Goal: Task Accomplishment & Management: Manage account settings

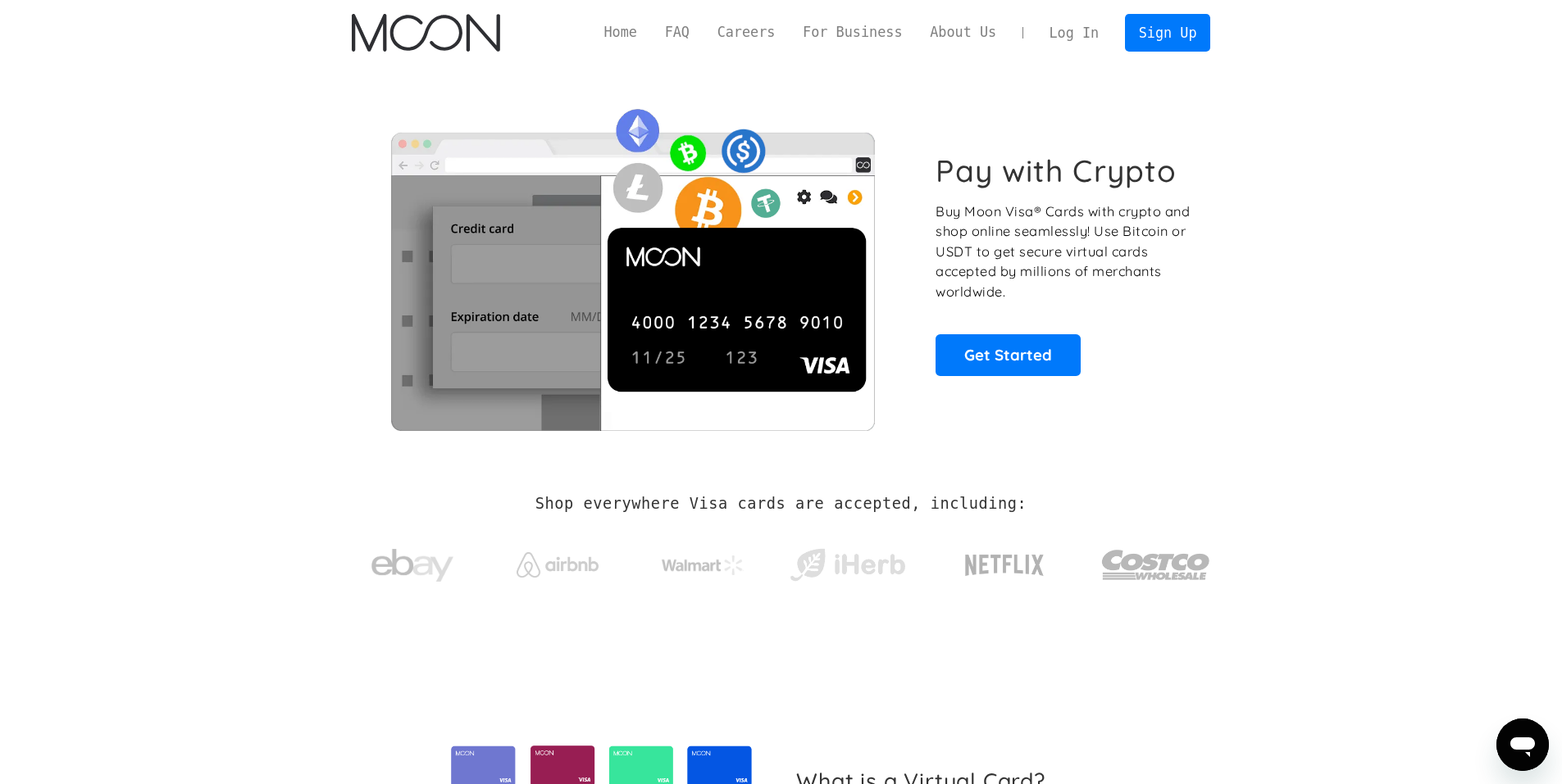
click at [1071, 34] on link "Log In" at bounding box center [1074, 32] width 77 height 36
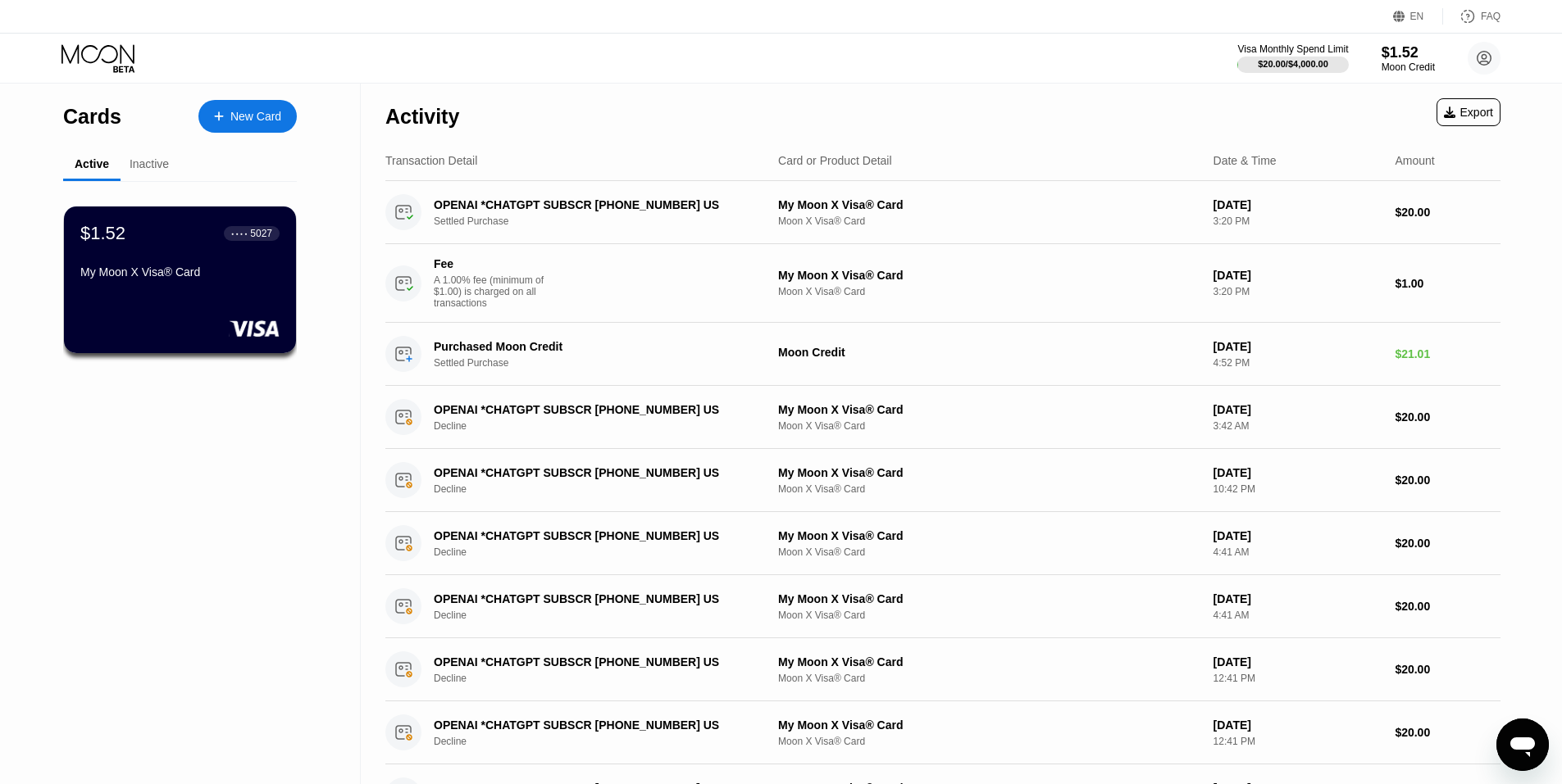
click at [253, 121] on div "New Card" at bounding box center [256, 117] width 51 height 14
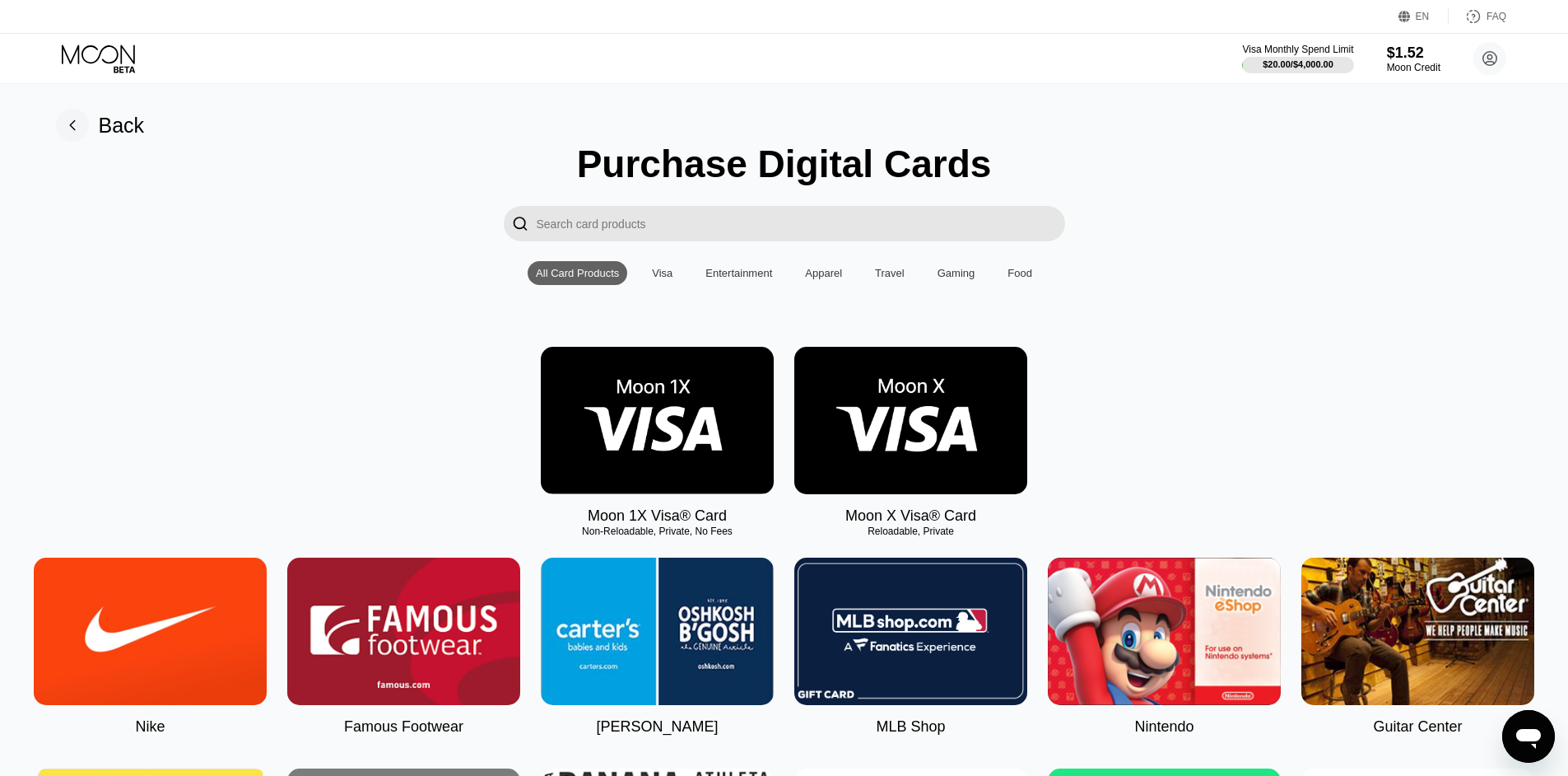
click at [580, 231] on input "Search card products" at bounding box center [800, 223] width 529 height 36
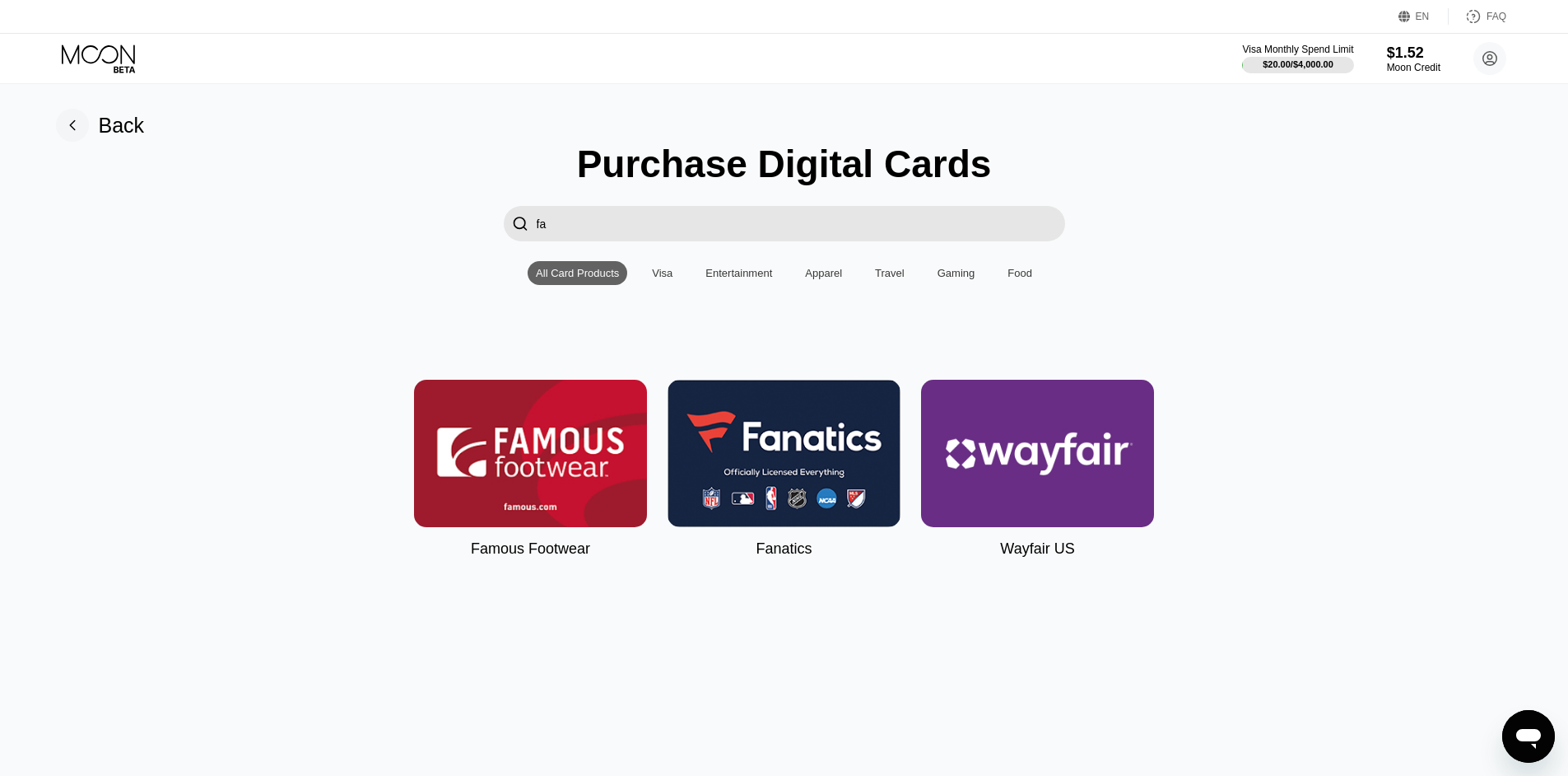
type input "f"
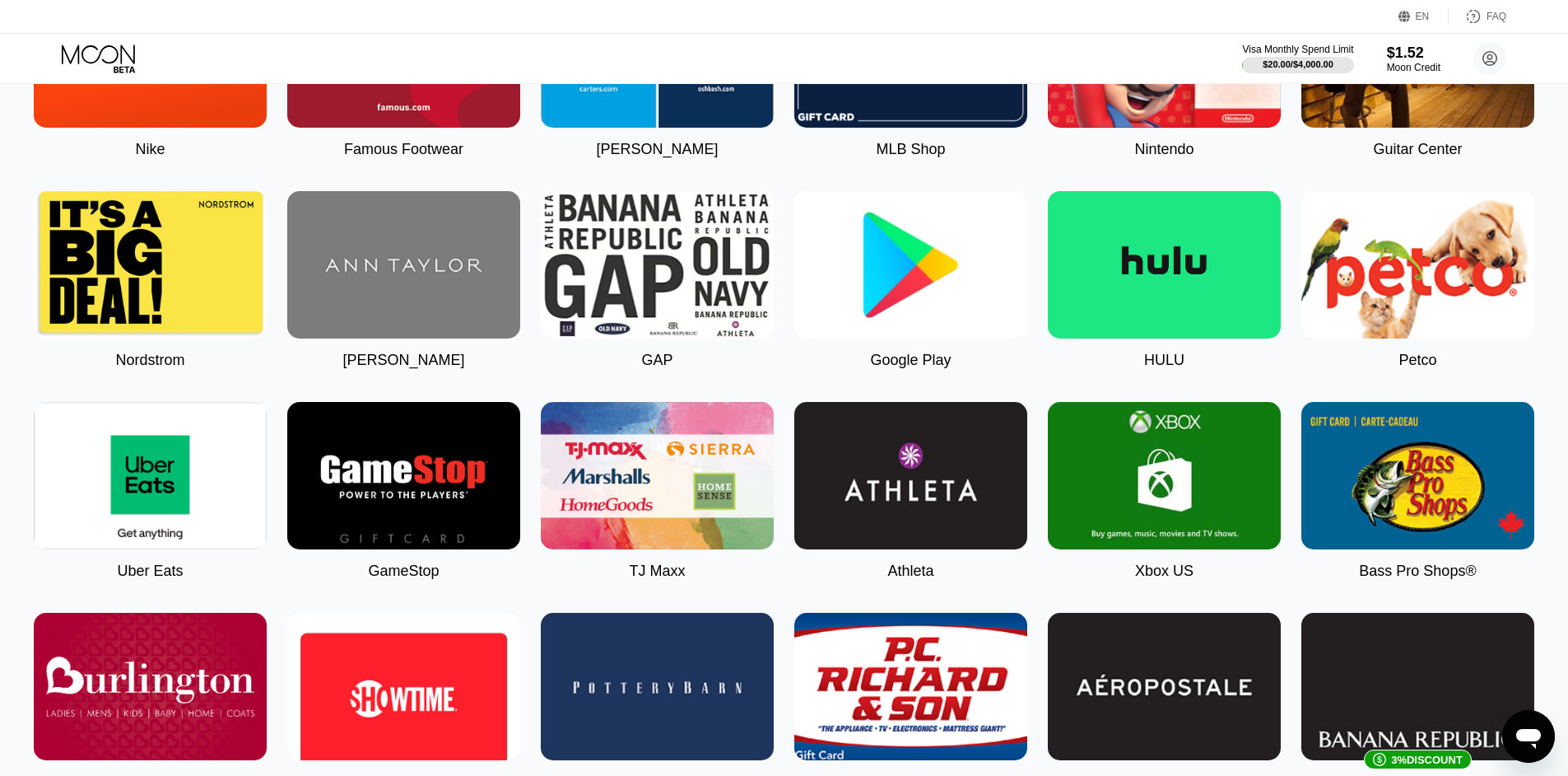
scroll to position [576, 0]
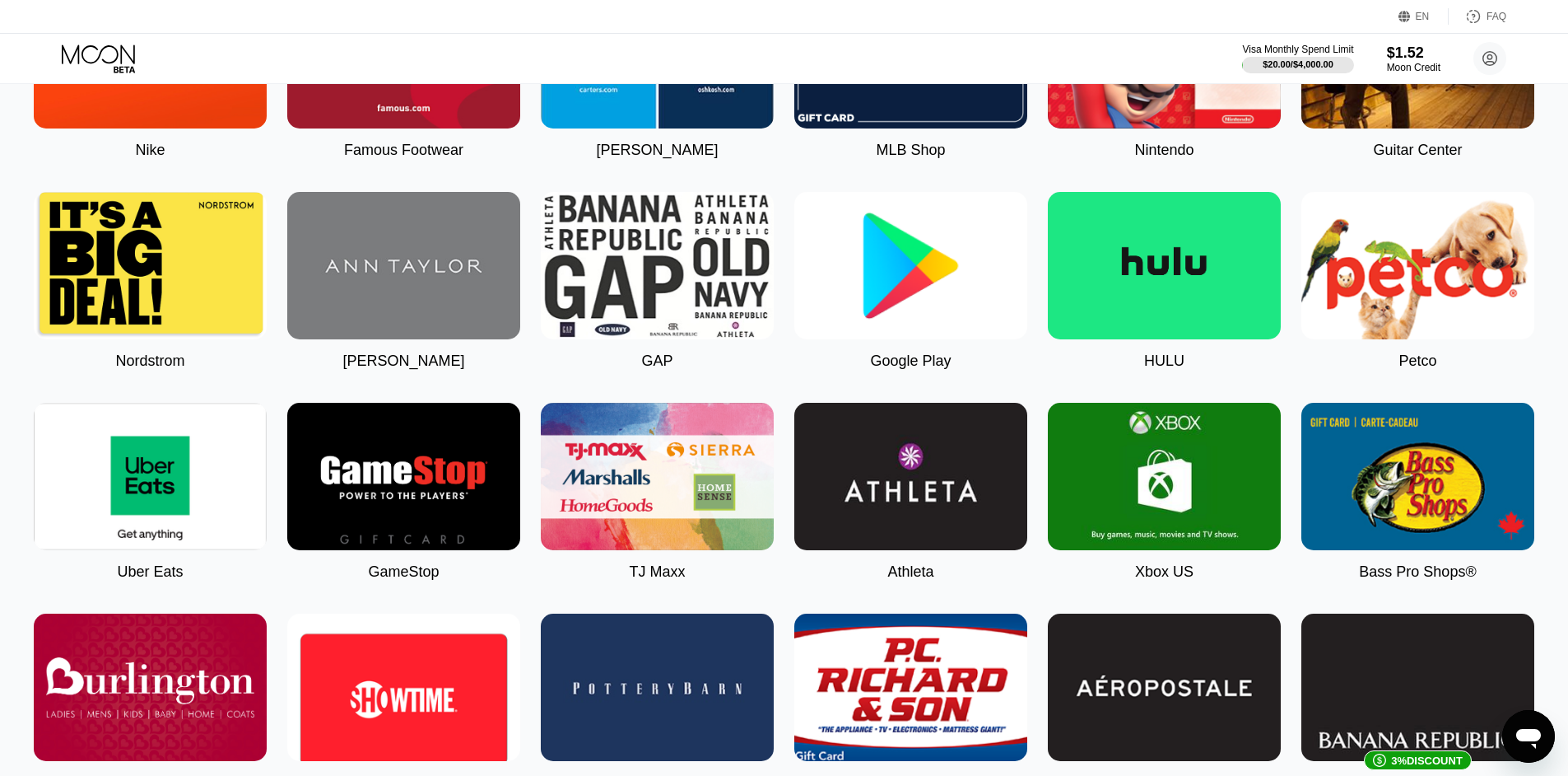
click at [923, 319] on img at bounding box center [911, 265] width 233 height 147
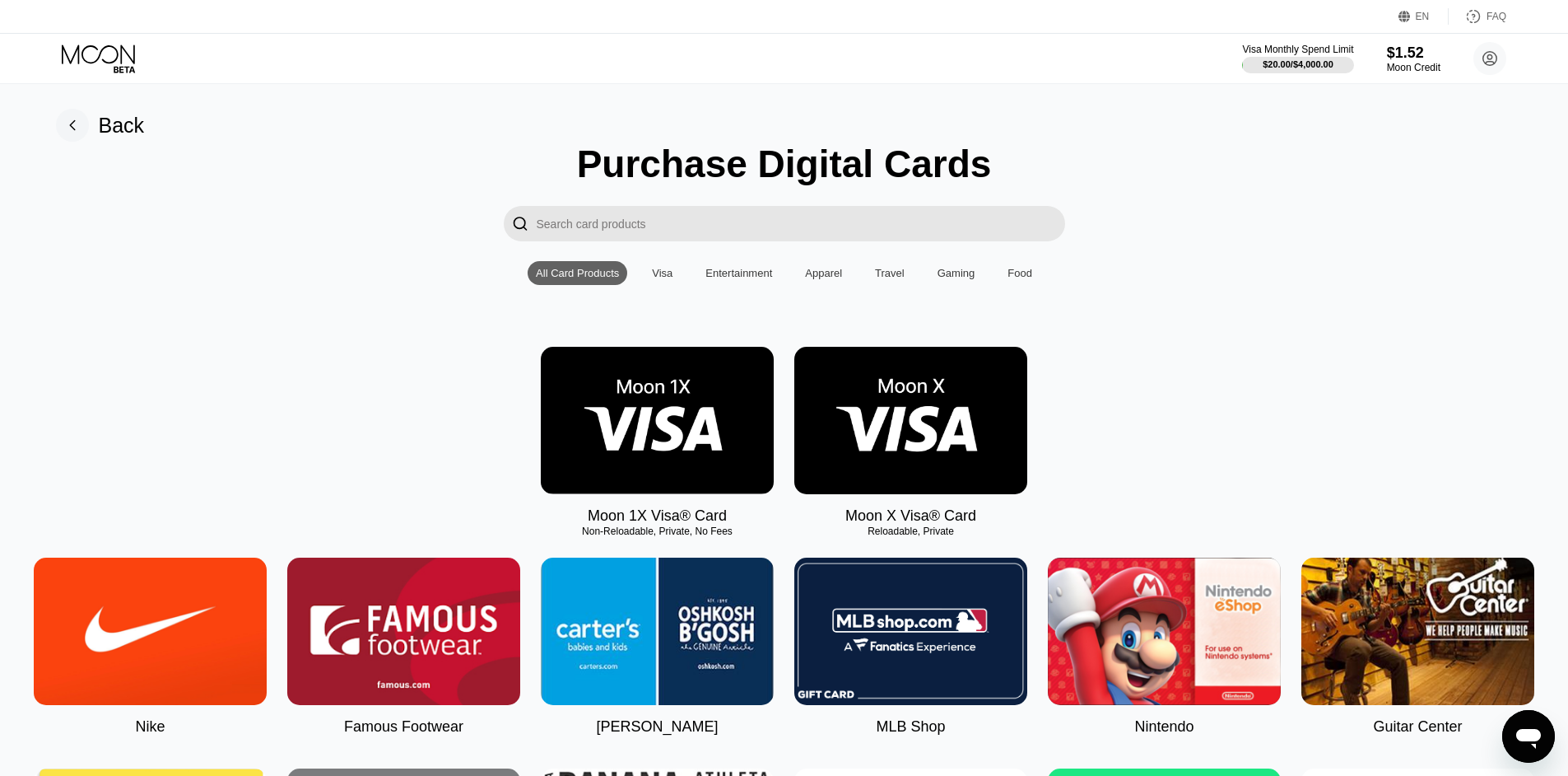
type input "0"
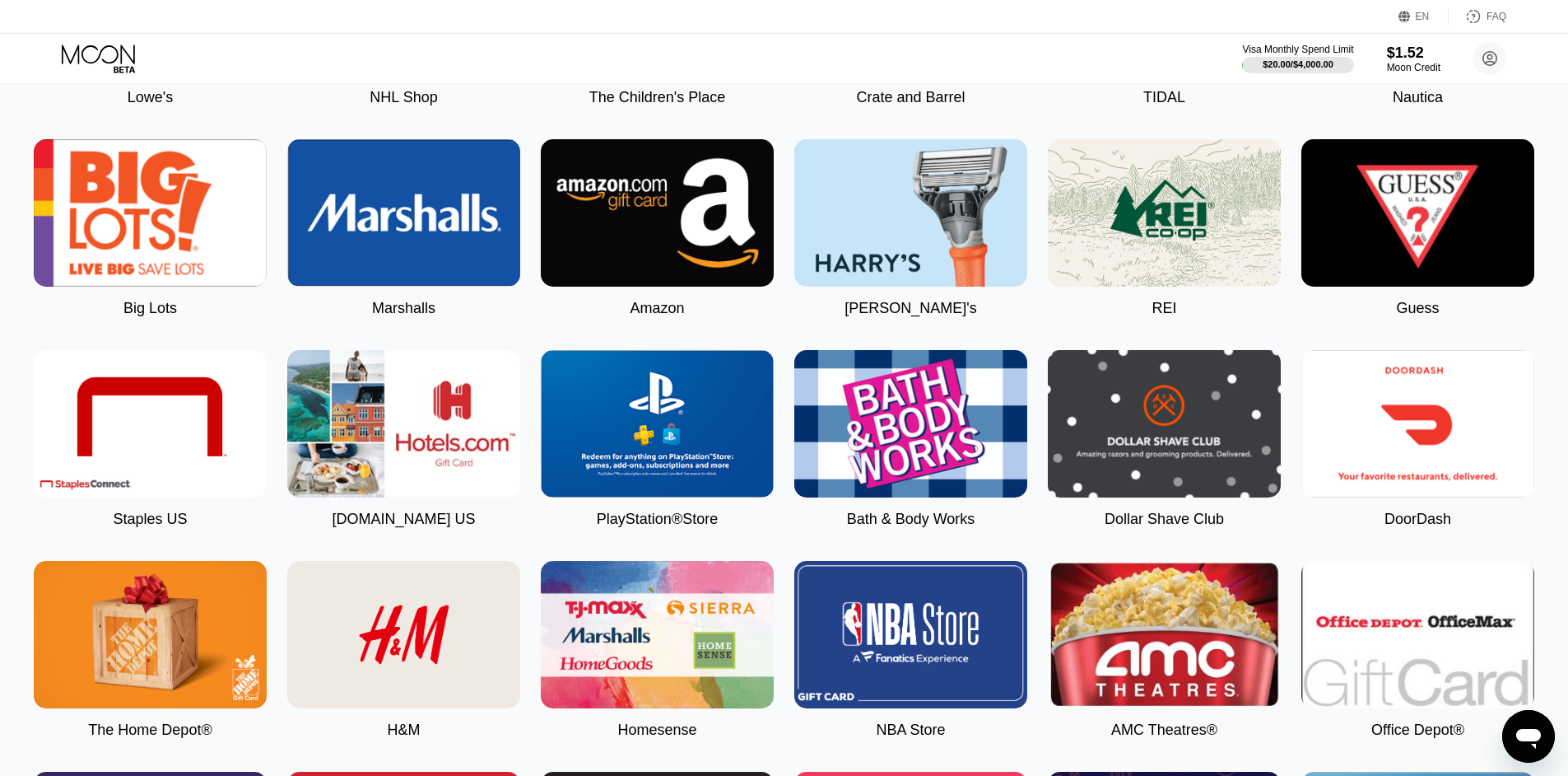
scroll to position [2141, 0]
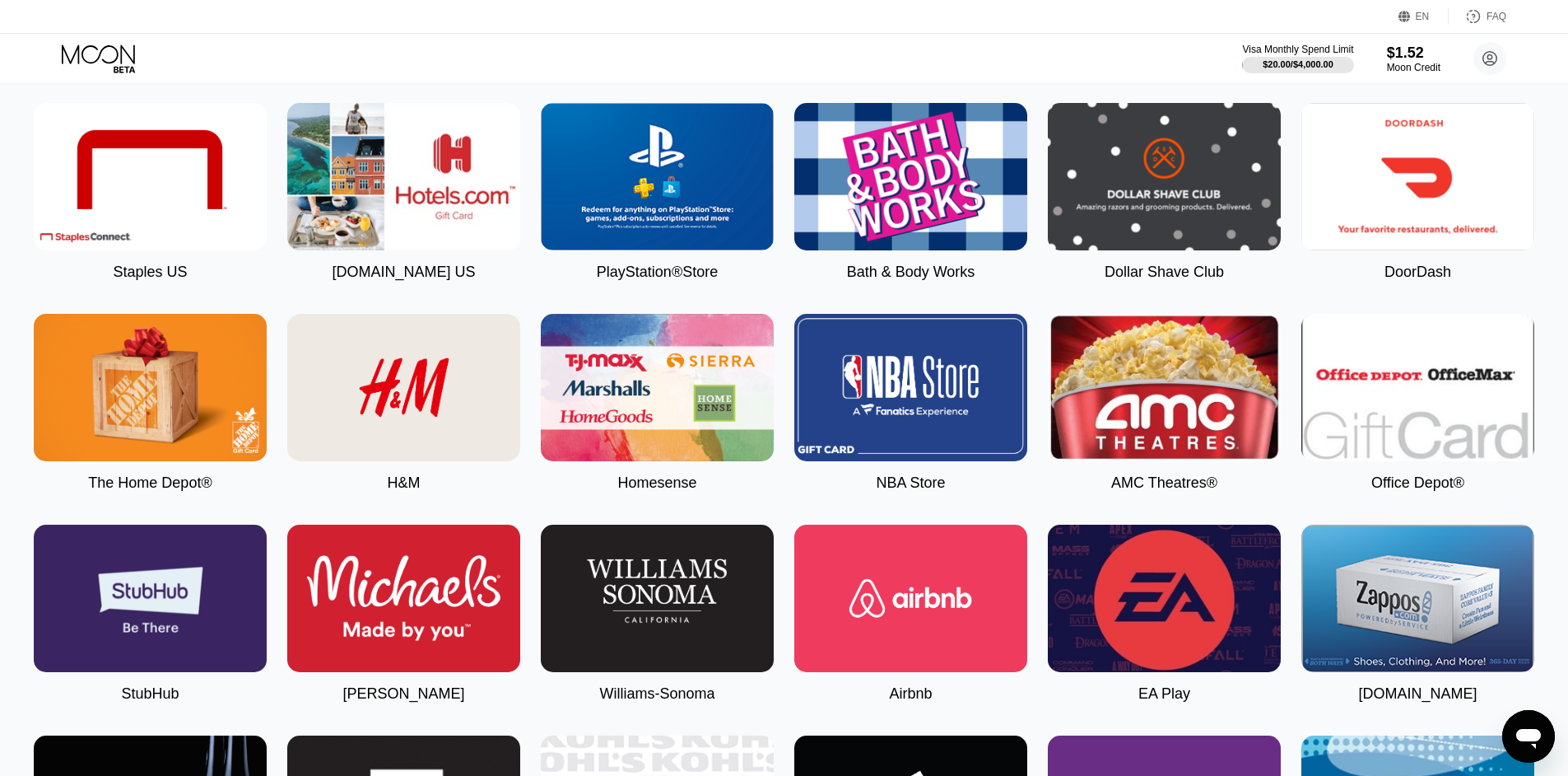
click at [945, 639] on img at bounding box center [911, 598] width 233 height 147
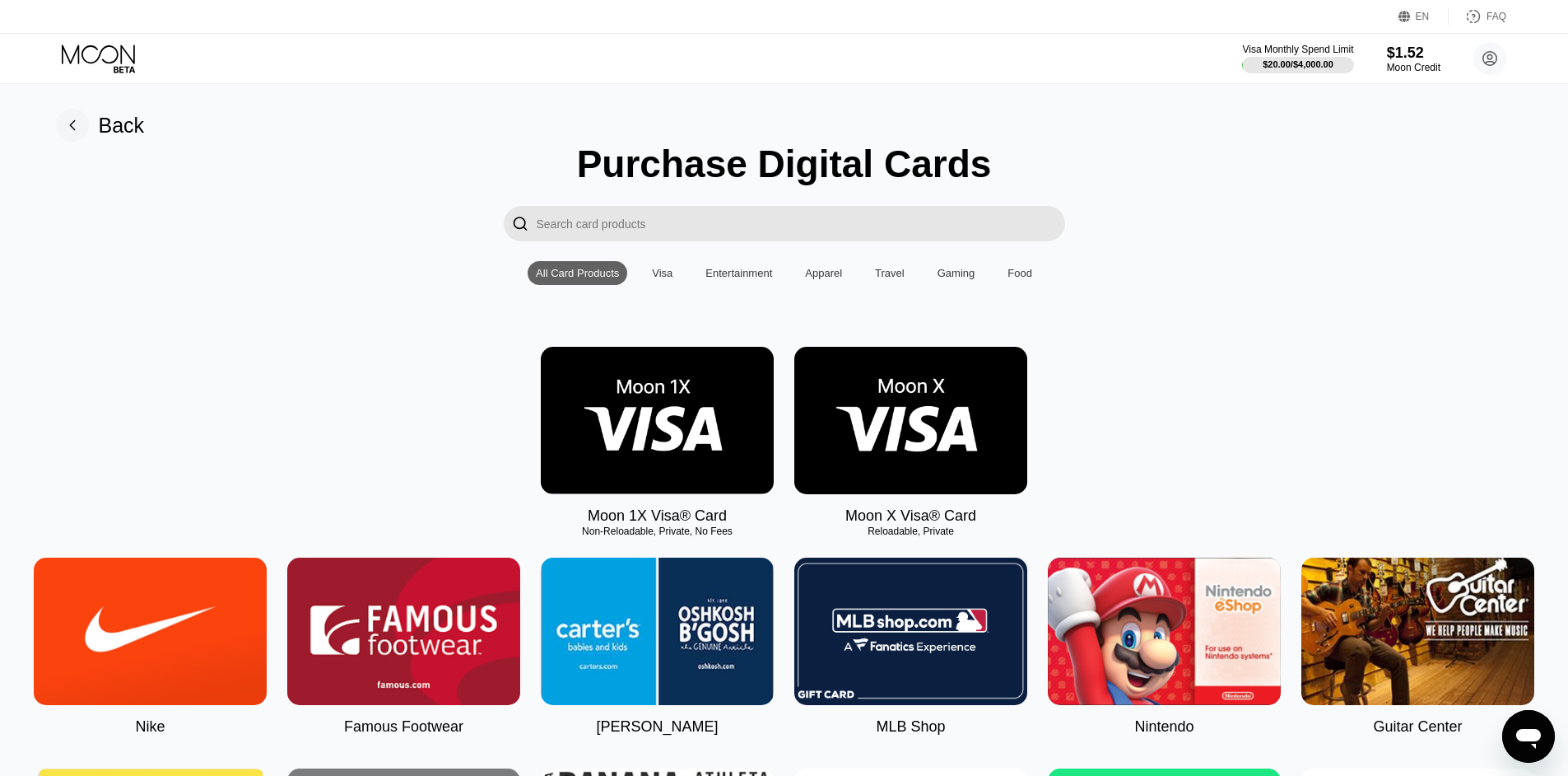
type input "0"
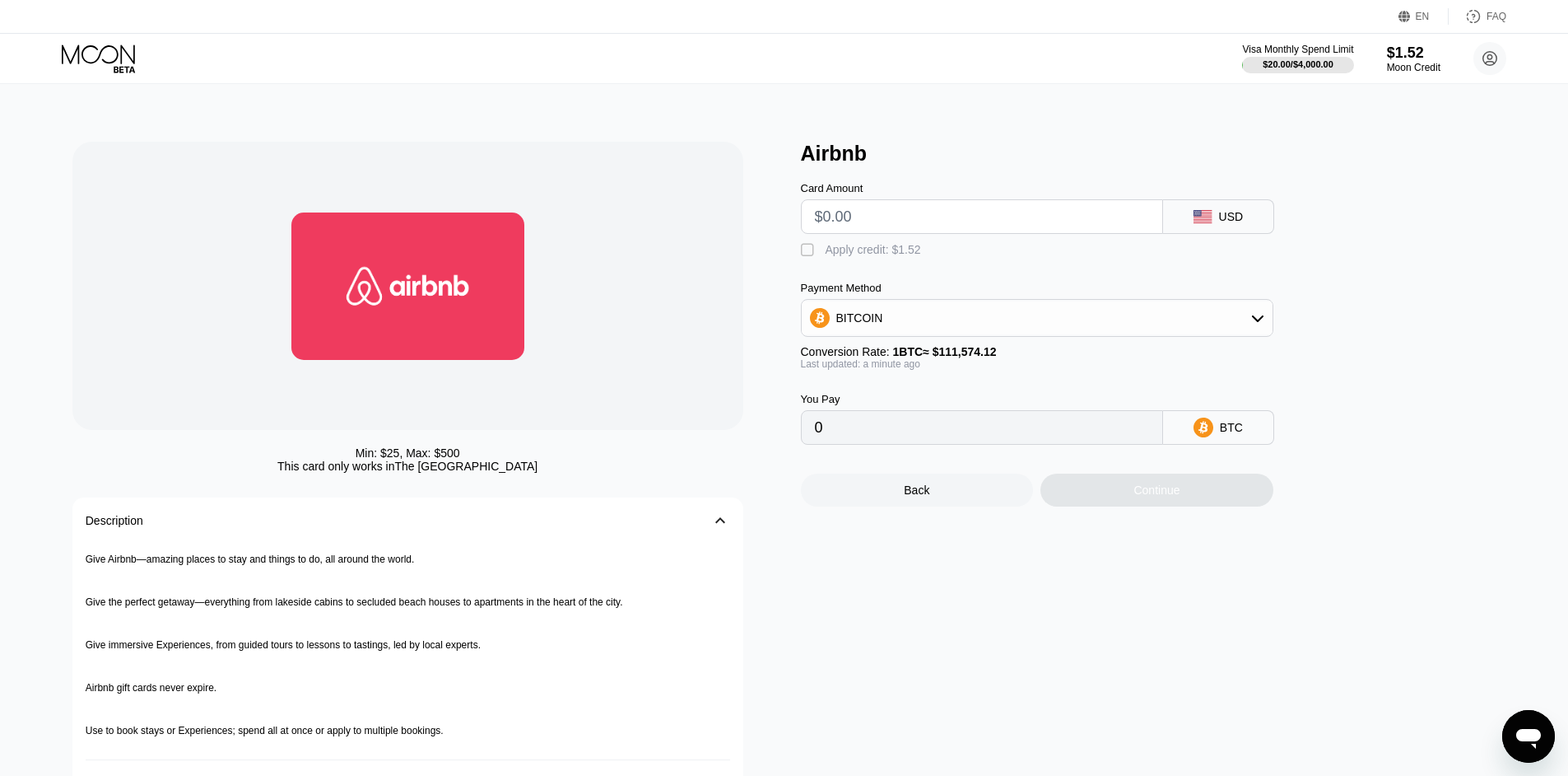
click at [124, 63] on icon at bounding box center [99, 58] width 76 height 29
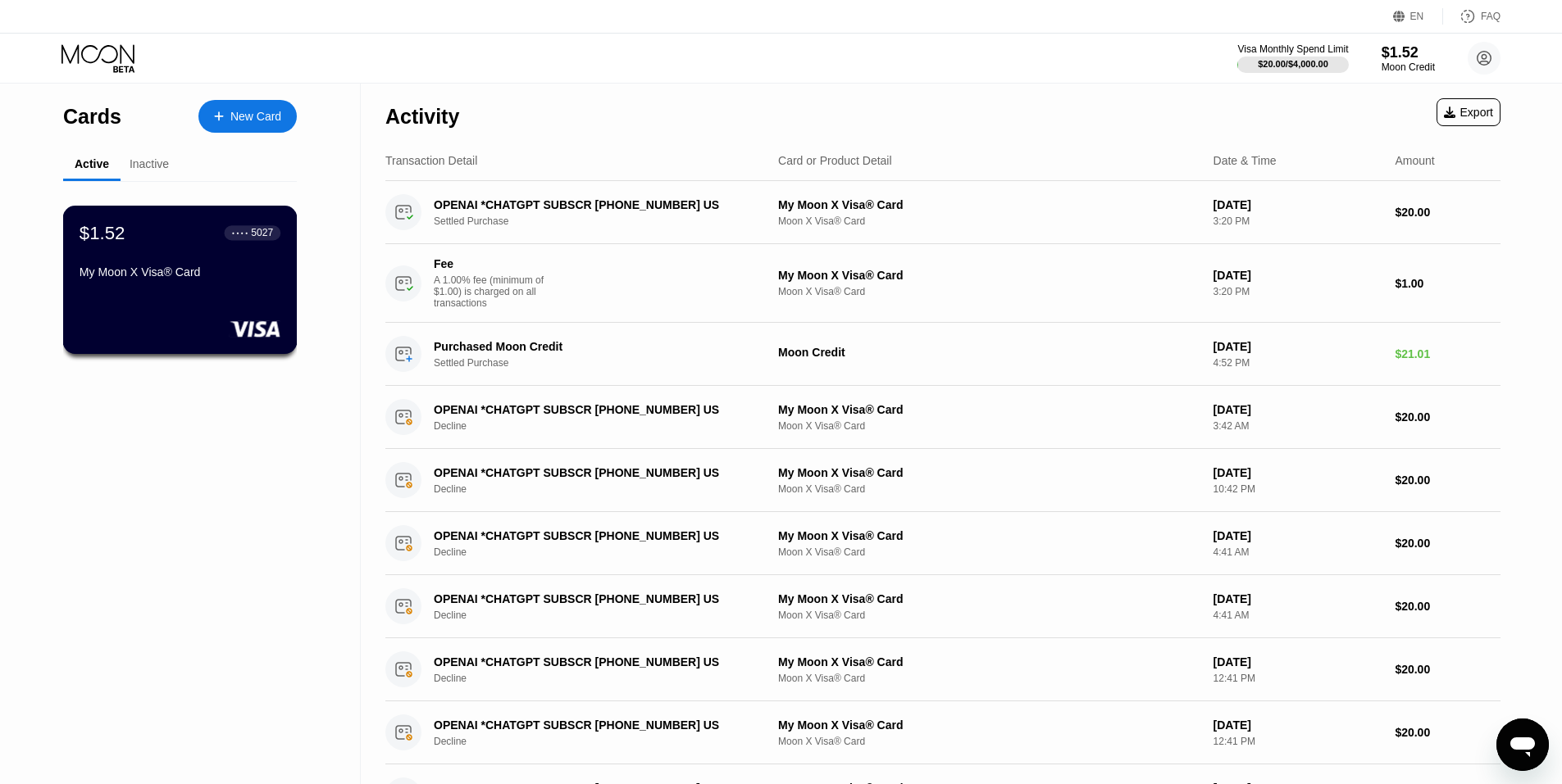
click at [219, 243] on div "$1.52 ● ● ● ● 5027" at bounding box center [180, 233] width 201 height 22
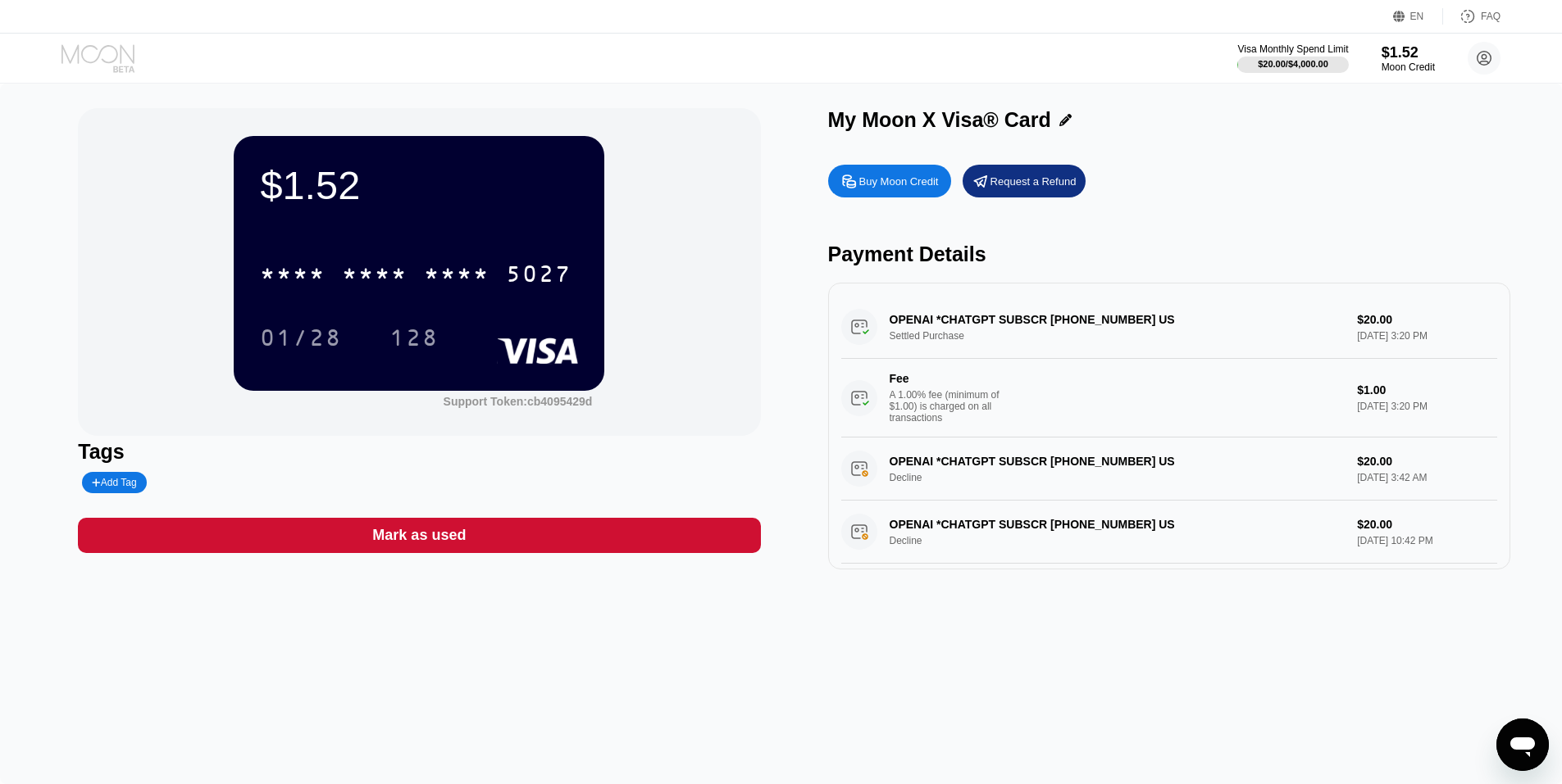
click at [127, 50] on icon at bounding box center [98, 58] width 76 height 29
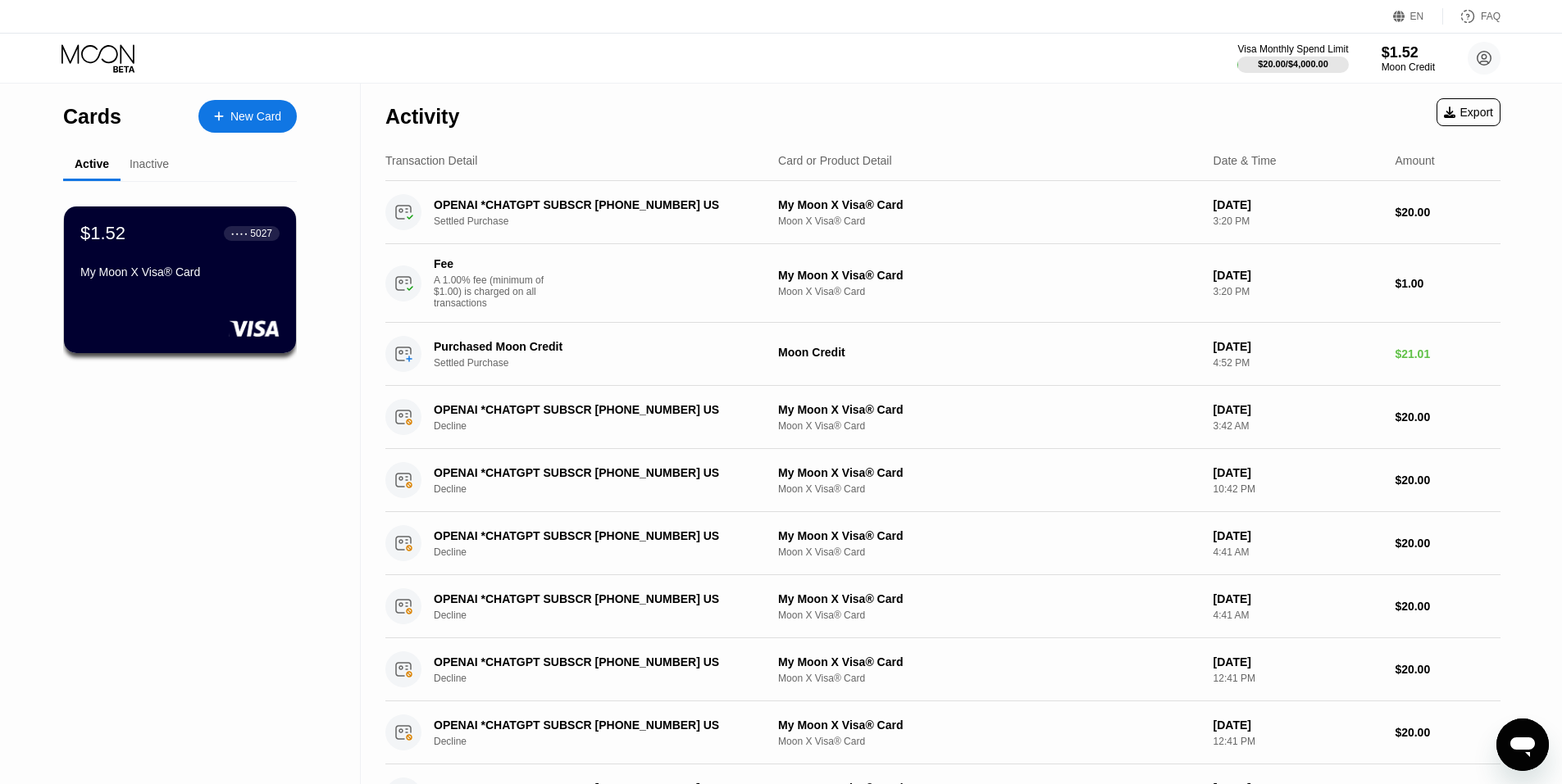
drag, startPoint x: 147, startPoint y: 162, endPoint x: 136, endPoint y: 166, distance: 11.7
click at [147, 164] on div "Inactive" at bounding box center [150, 163] width 39 height 13
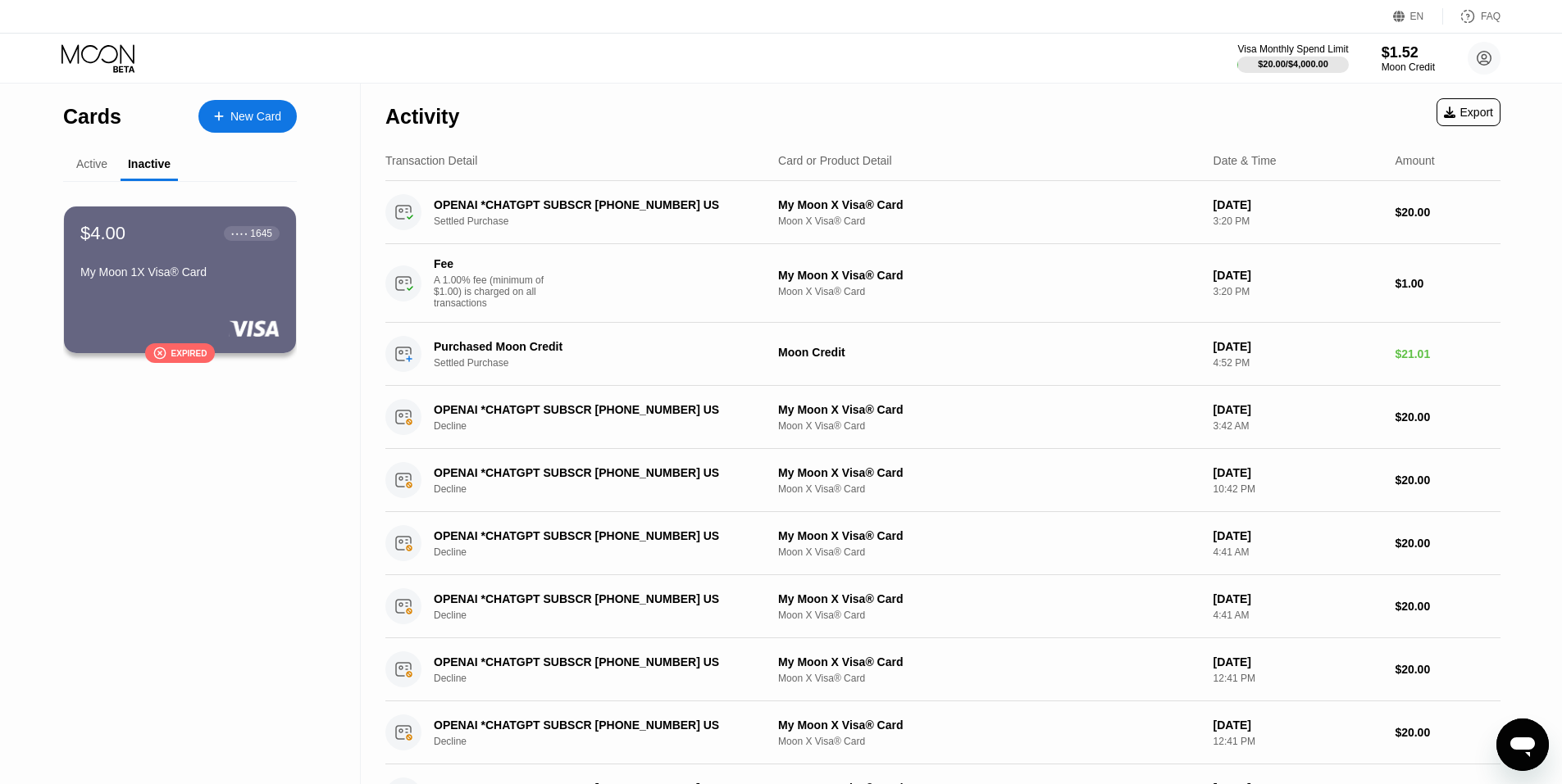
click at [97, 166] on div "Active" at bounding box center [92, 163] width 31 height 13
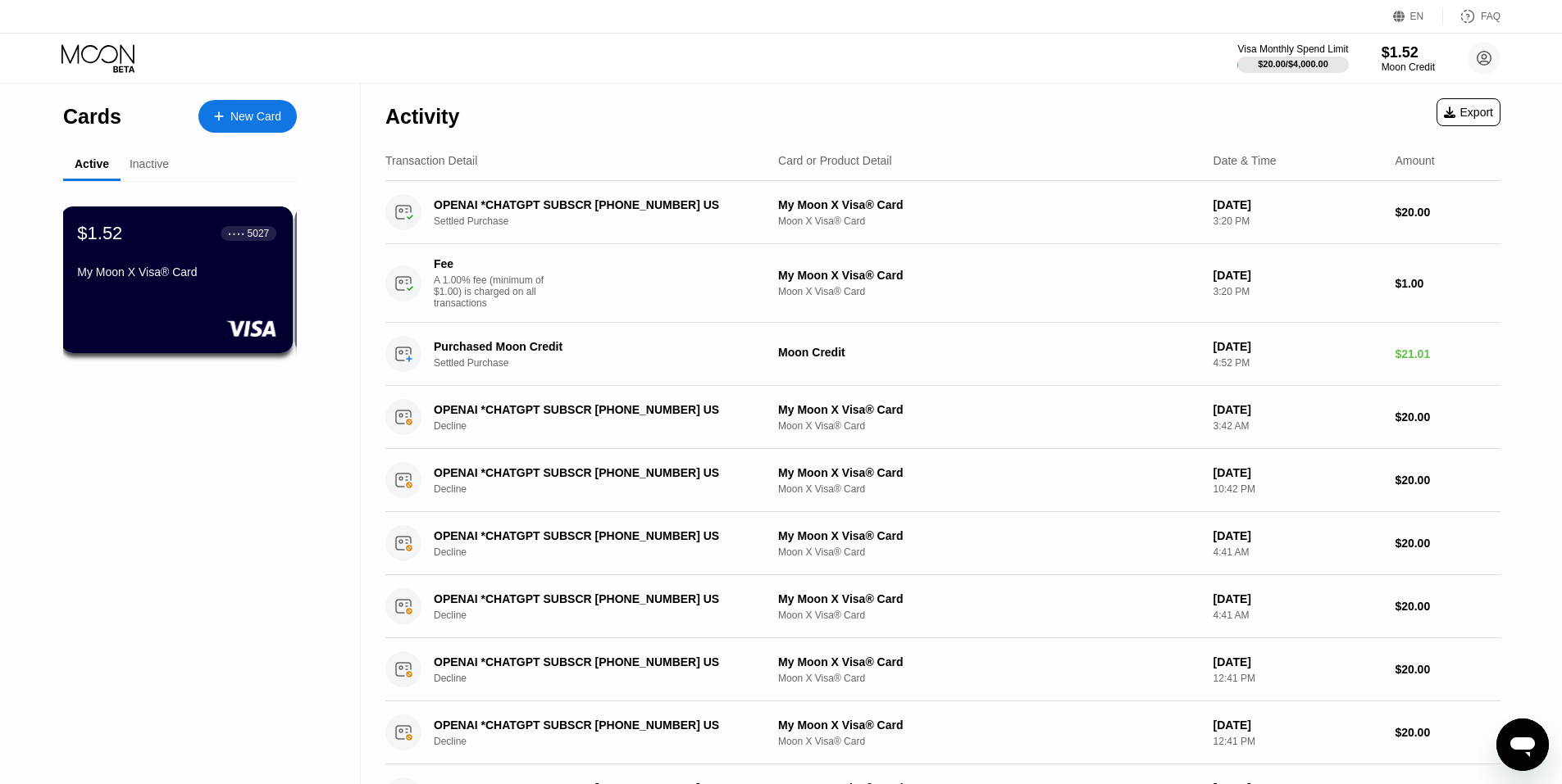
click at [236, 115] on div "New Card" at bounding box center [256, 117] width 51 height 14
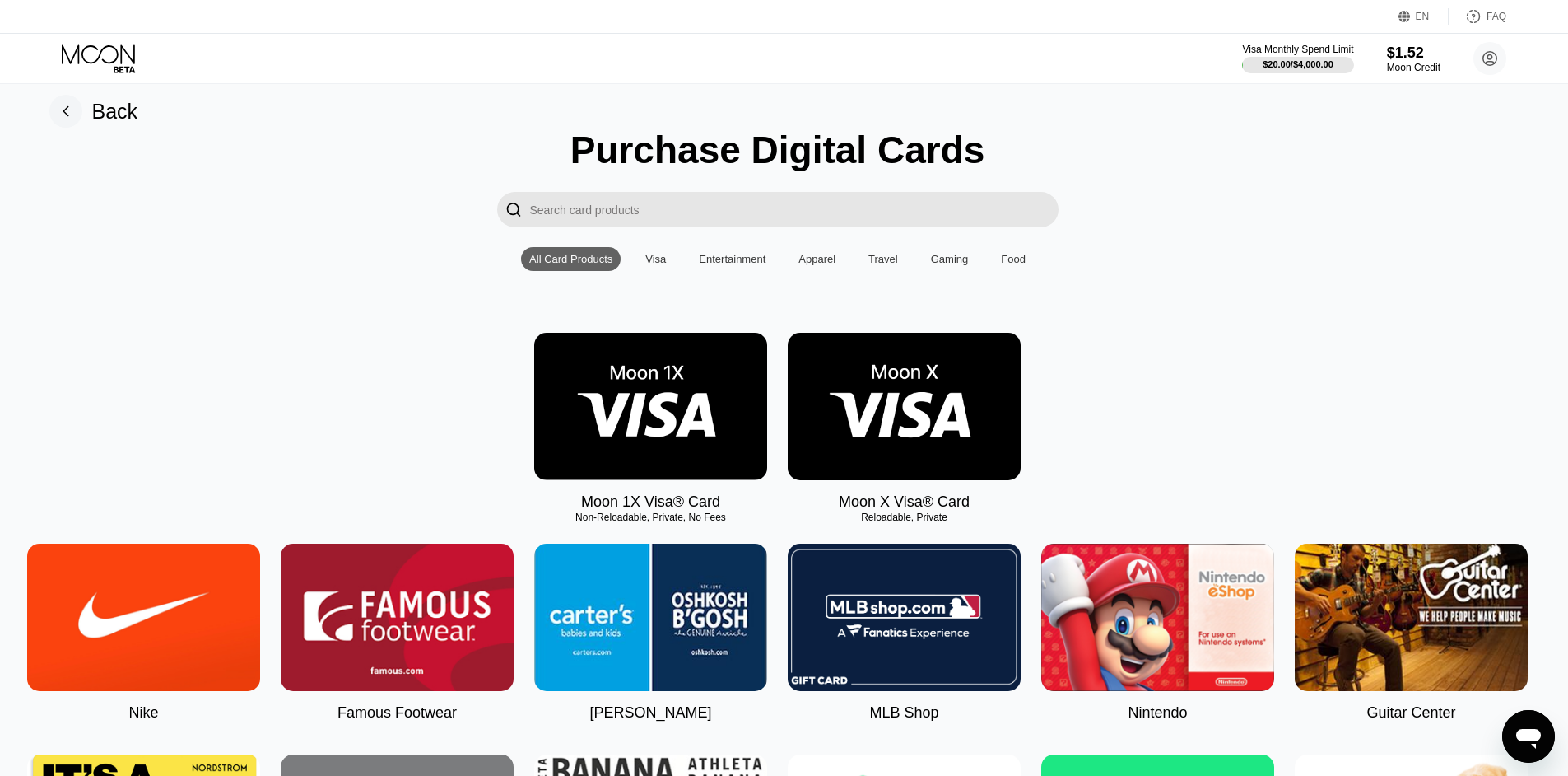
scroll to position [0, 7]
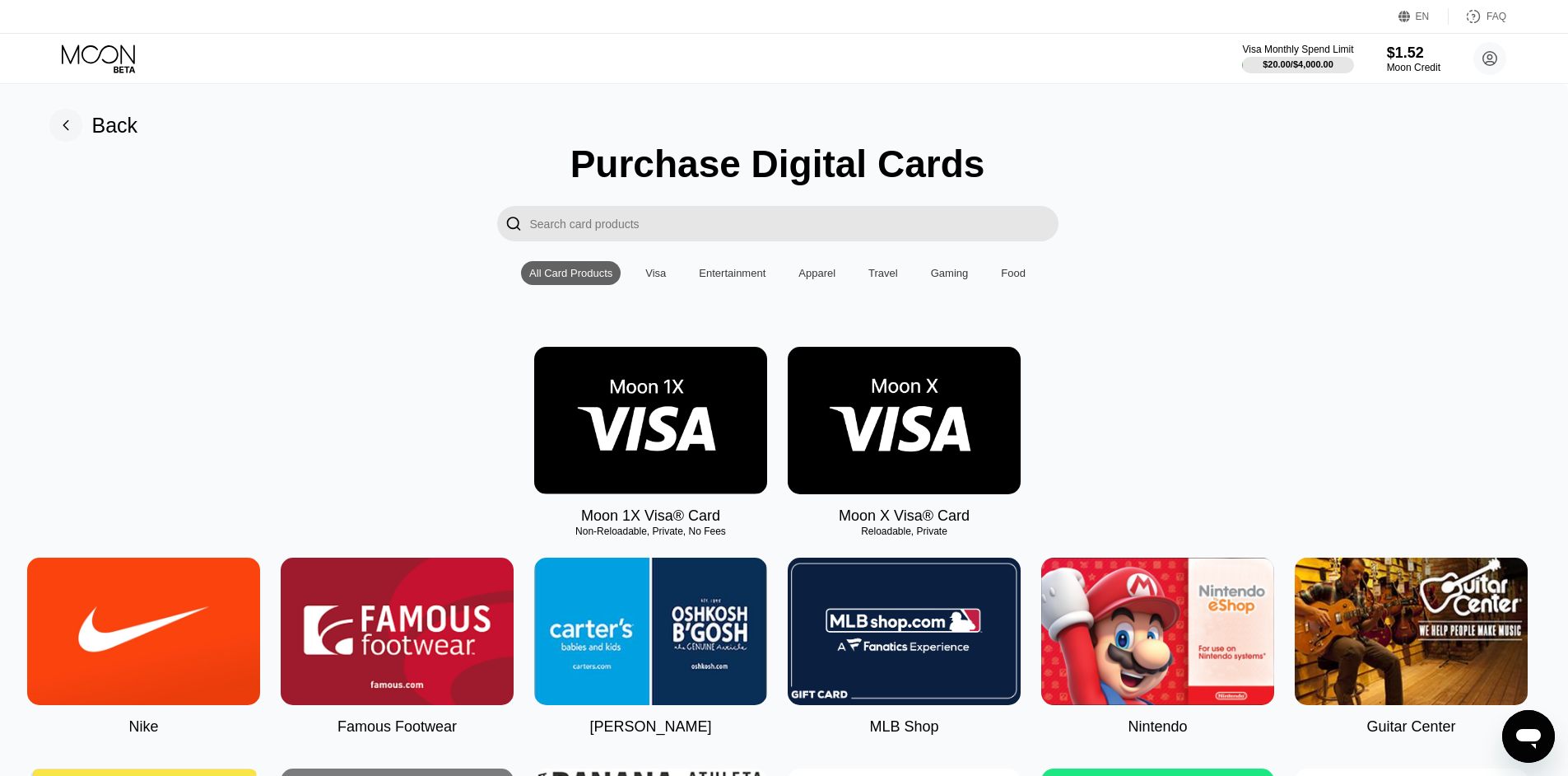
click at [105, 130] on div "Back" at bounding box center [115, 126] width 46 height 24
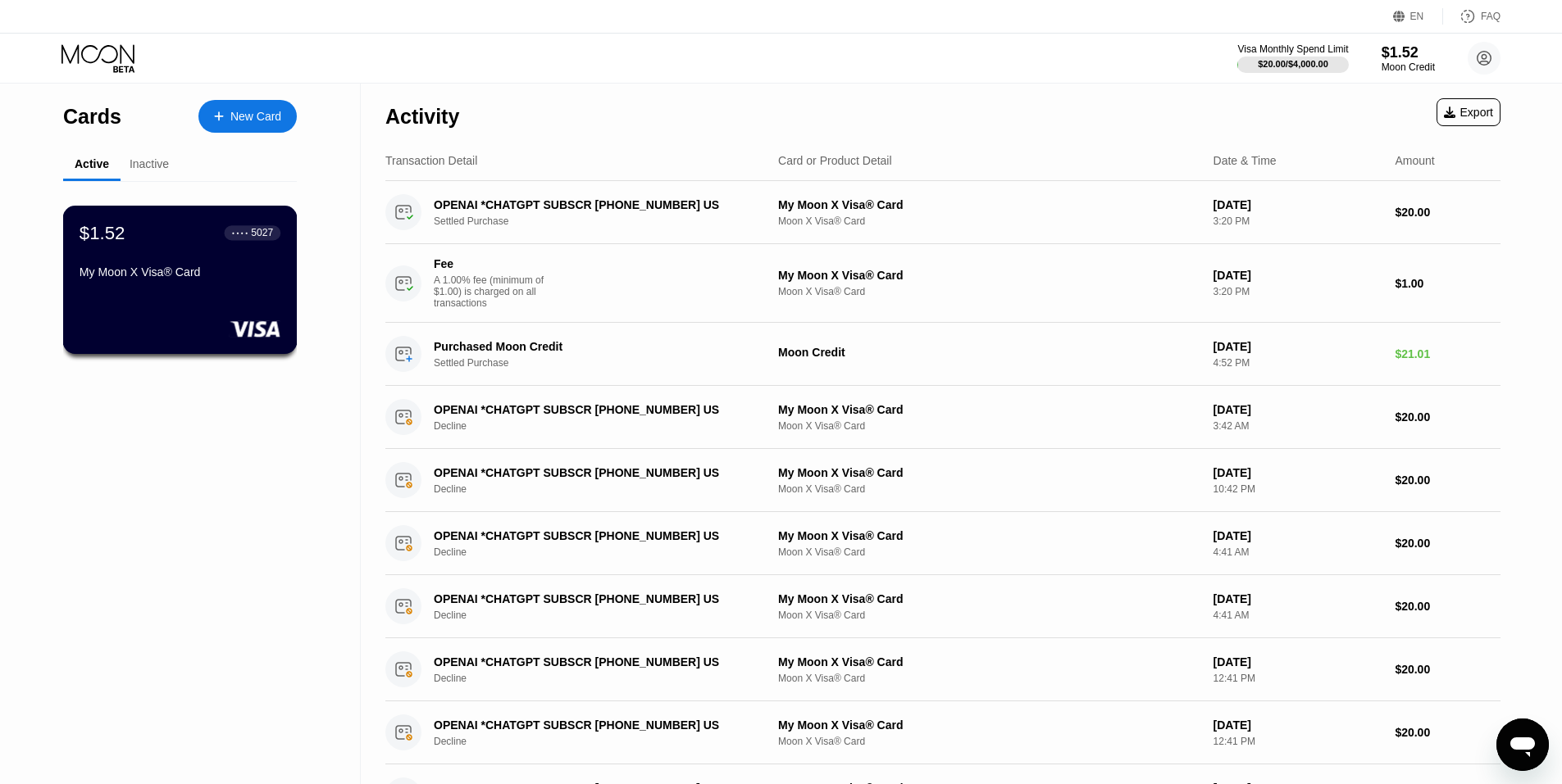
click at [174, 258] on div "$1.52 ● ● ● ● 5027 My Moon X Visa® Card" at bounding box center [180, 254] width 201 height 63
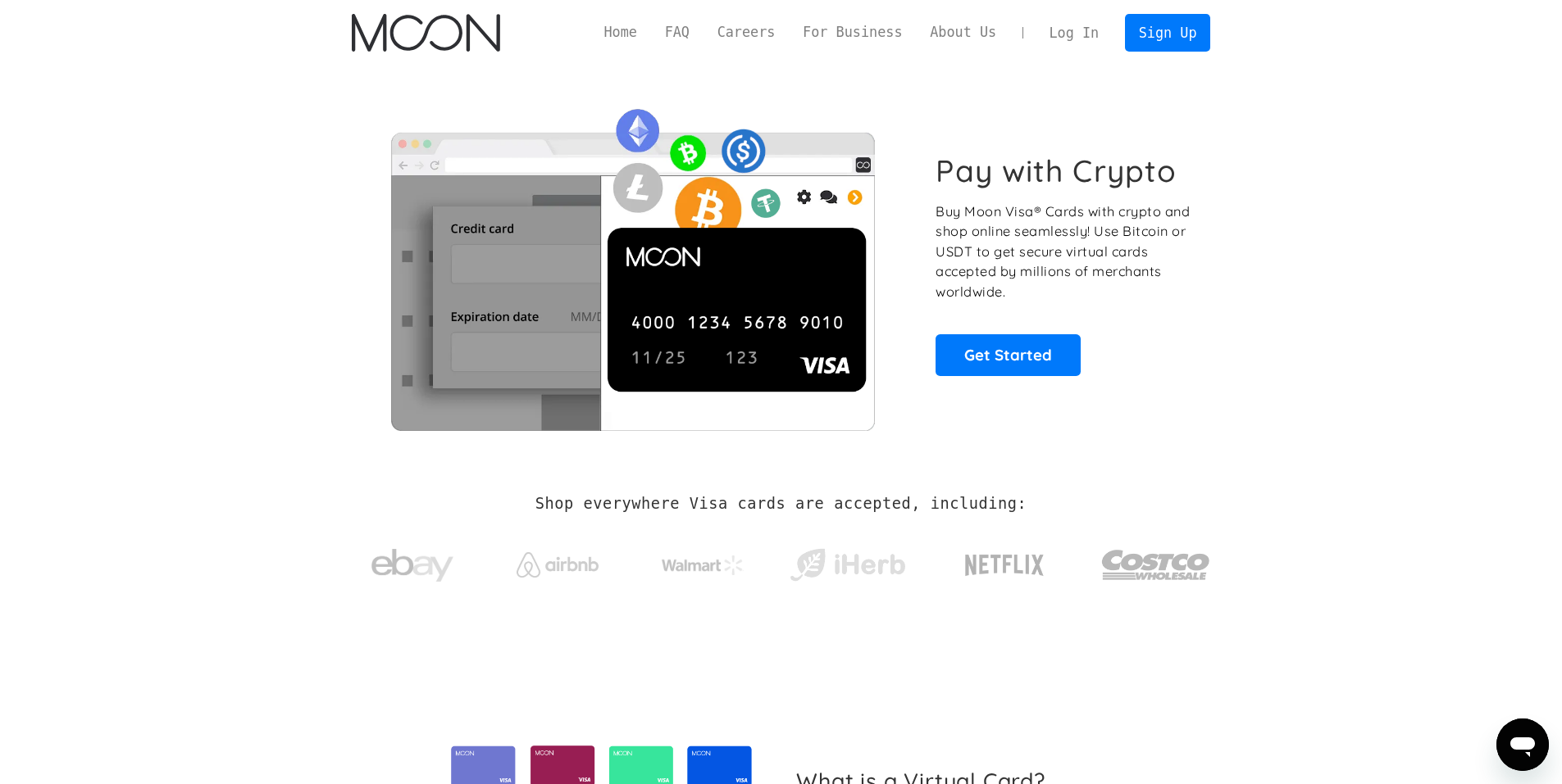
click at [1070, 39] on link "Log In" at bounding box center [1074, 32] width 77 height 36
